Goal: Check status: Check status

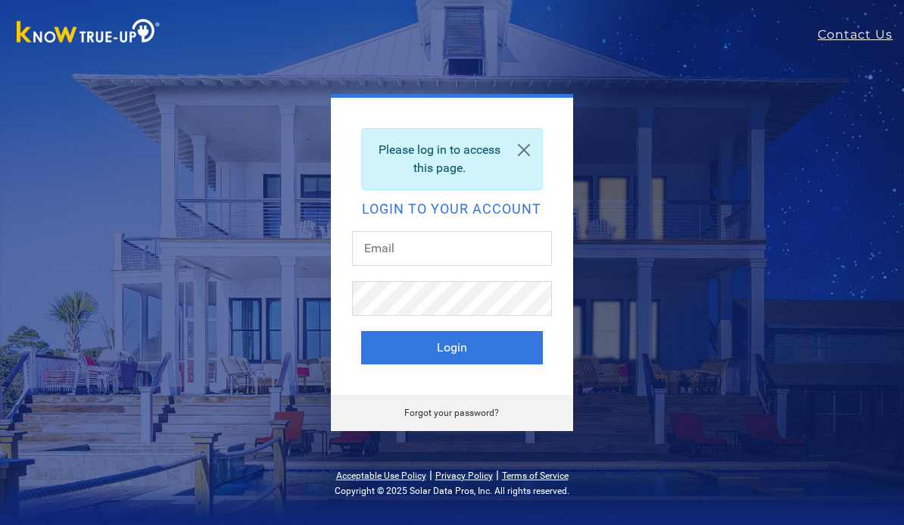
scroll to position [125, 0]
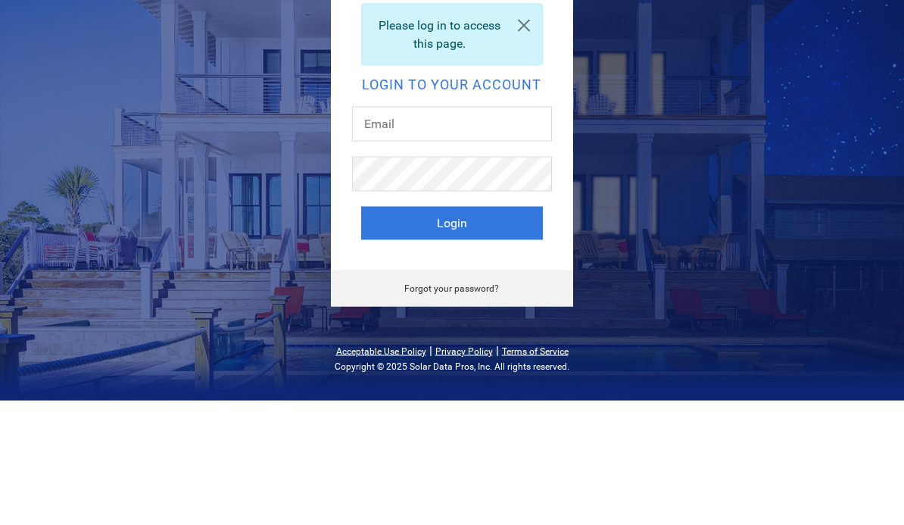
type input "[PERSON_NAME][EMAIL_ADDRESS][DOMAIN_NAME]"
click at [451, 331] on button "Login" at bounding box center [452, 347] width 182 height 33
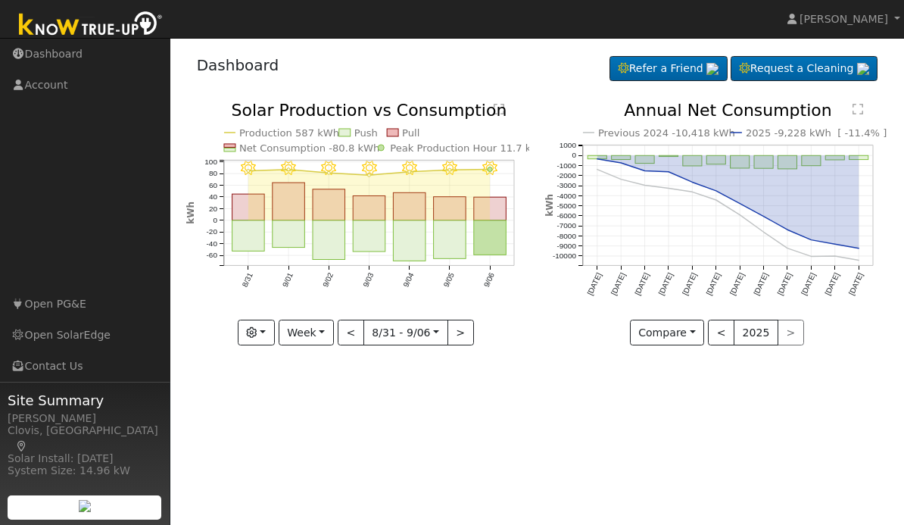
click at [272, 335] on button "button" at bounding box center [256, 332] width 37 height 26
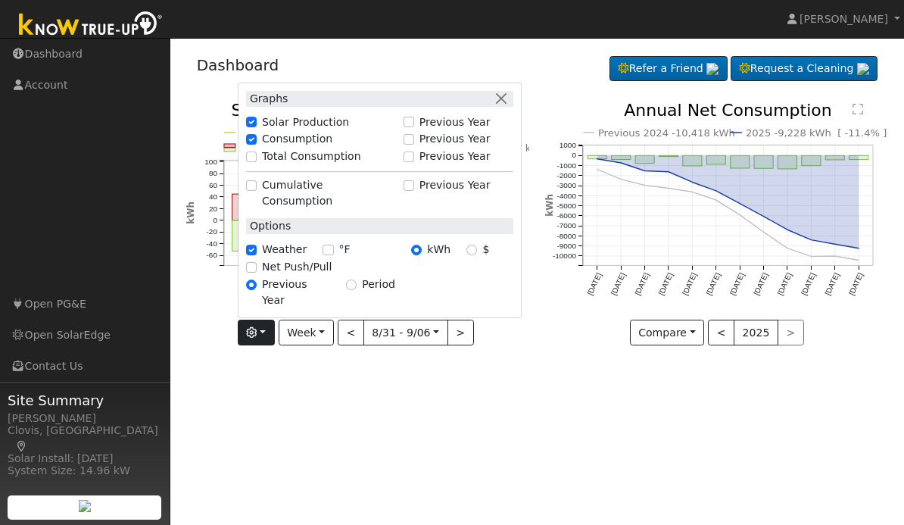
click at [297, 275] on label "Net Push/Pull" at bounding box center [297, 267] width 70 height 16
click at [257, 272] on input "Net Push/Pull" at bounding box center [251, 267] width 11 height 11
checkbox input "true"
click at [452, 402] on div "User Profile First name Last name Email Email Notifications No Emails No Emails…" at bounding box center [536, 281] width 733 height 487
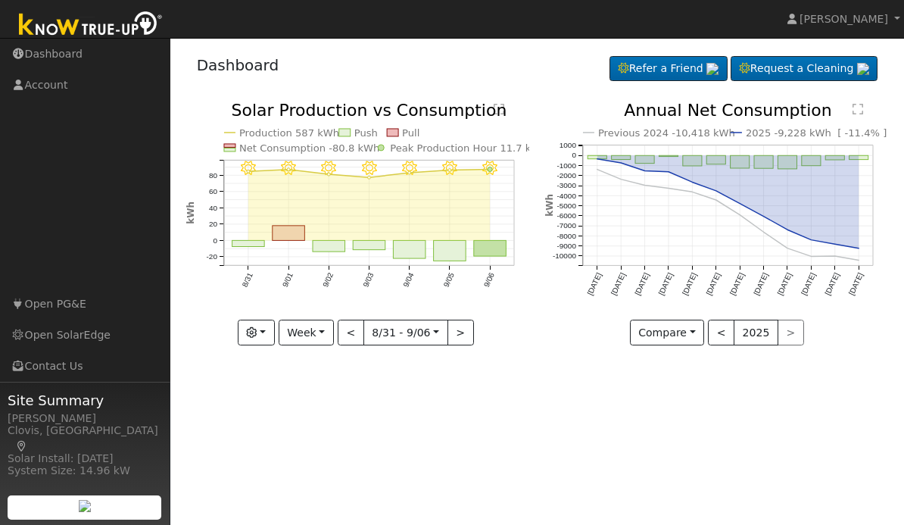
click at [499, 243] on rect "onclick=""" at bounding box center [490, 249] width 33 height 16
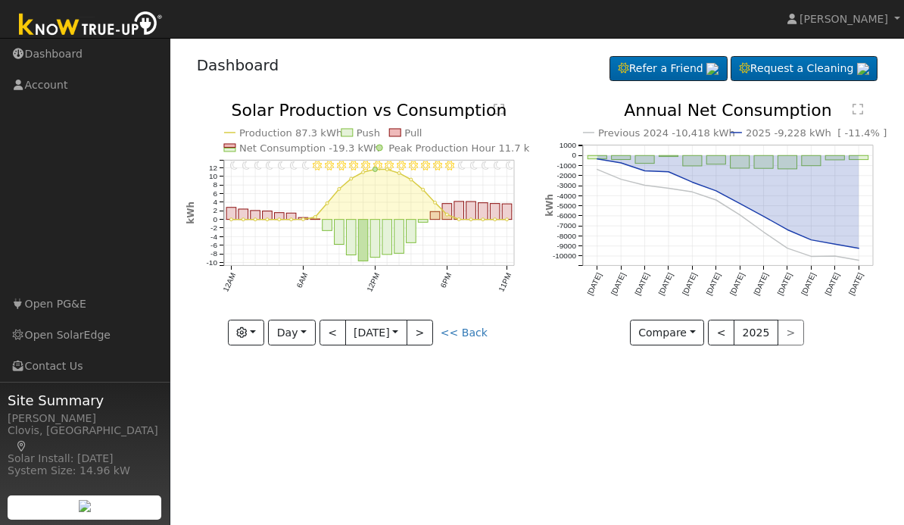
click at [305, 331] on button "Day" at bounding box center [291, 332] width 47 height 26
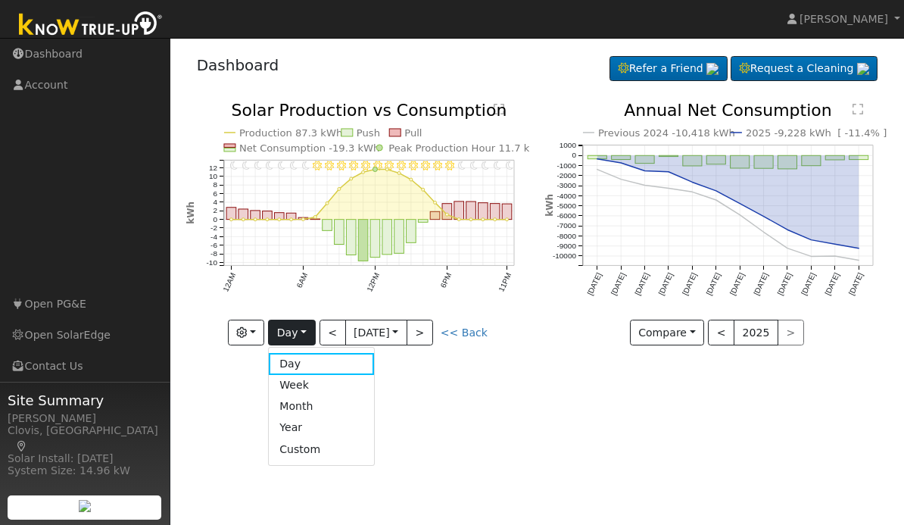
click at [311, 377] on link "Week" at bounding box center [321, 385] width 105 height 21
type input "2025-08-31"
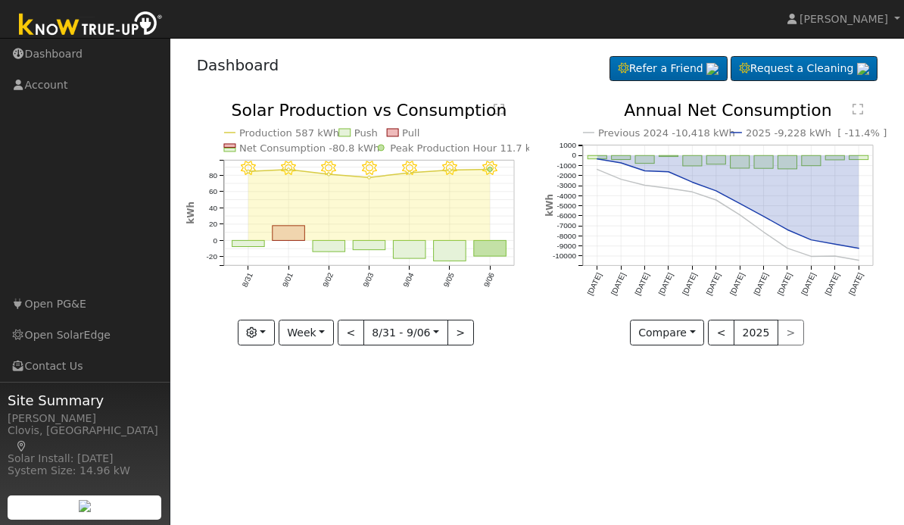
click at [628, 400] on div "User Profile First name Last name Email Email Notifications No Emails No Emails…" at bounding box center [536, 281] width 733 height 487
